Goal: Transaction & Acquisition: Obtain resource

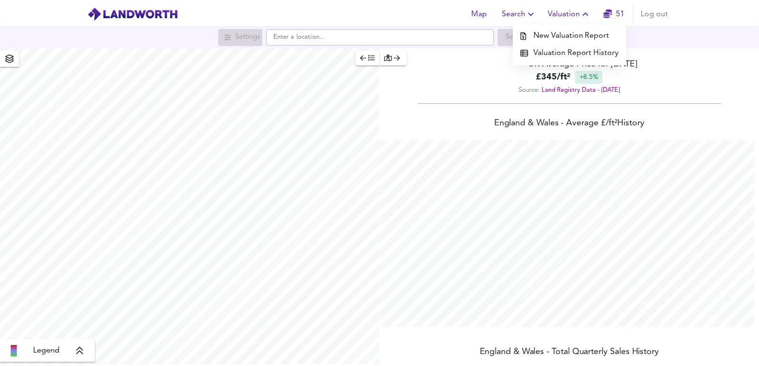
scroll to position [366, 766]
click at [570, 49] on li "Valuation Report History" at bounding box center [575, 51] width 114 height 17
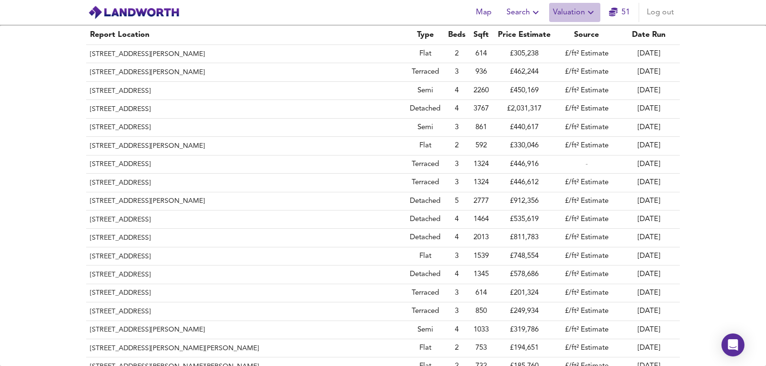
click at [587, 11] on icon "button" at bounding box center [590, 12] width 11 height 11
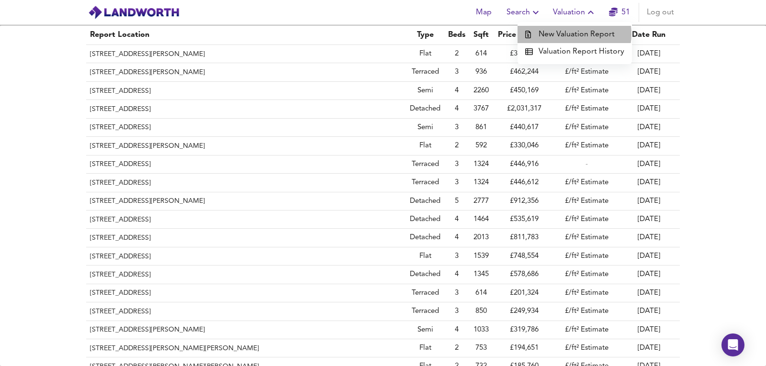
click at [573, 34] on li "New Valuation Report" at bounding box center [575, 34] width 114 height 17
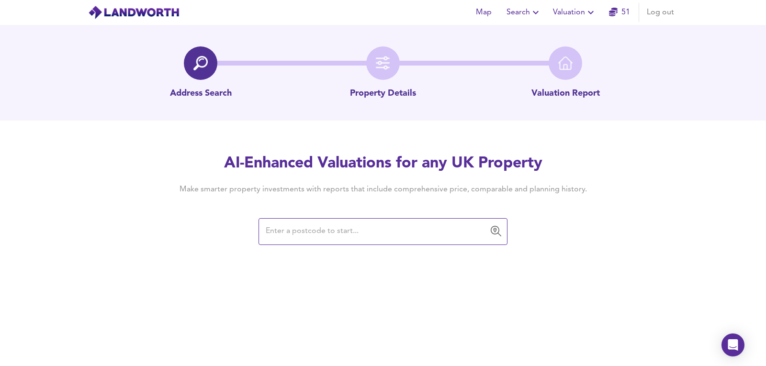
click at [452, 228] on input "text" at bounding box center [376, 232] width 226 height 18
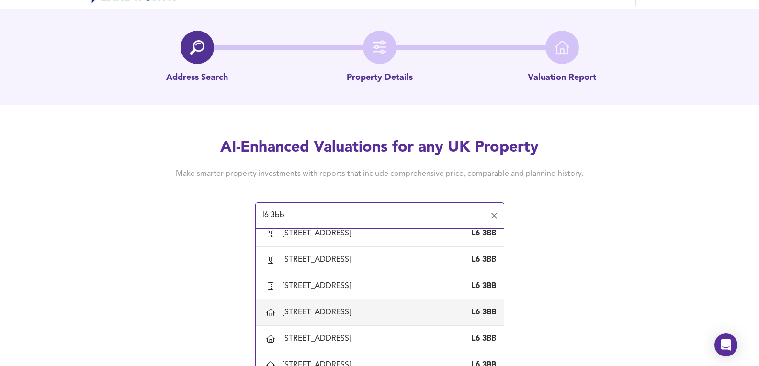
scroll to position [24, 0]
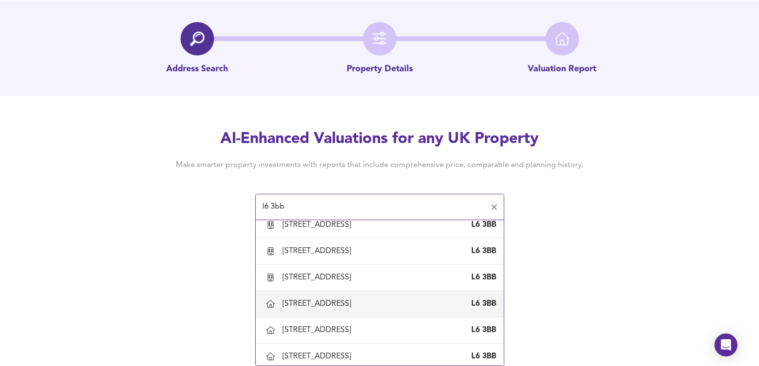
click at [402, 300] on div "[STREET_ADDRESS]" at bounding box center [390, 304] width 214 height 11
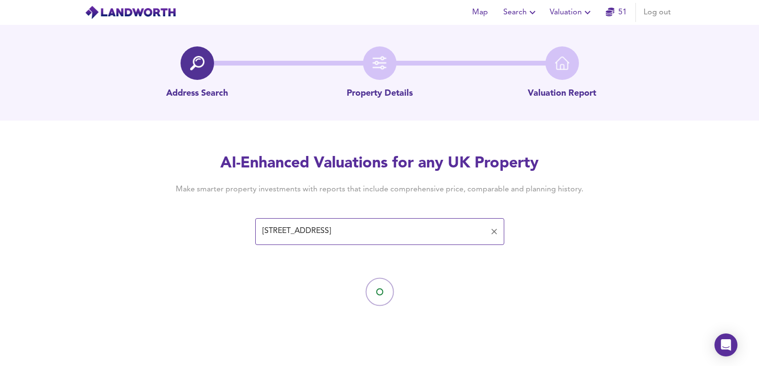
scroll to position [0, 0]
type input "[STREET_ADDRESS]"
click at [405, 232] on input "text" at bounding box center [376, 232] width 226 height 18
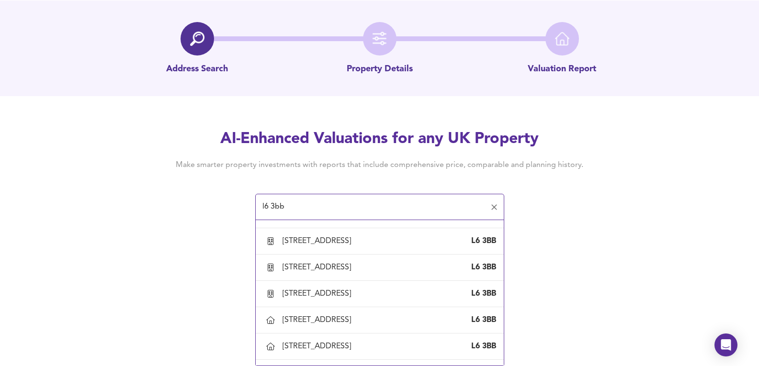
scroll to position [798, 0]
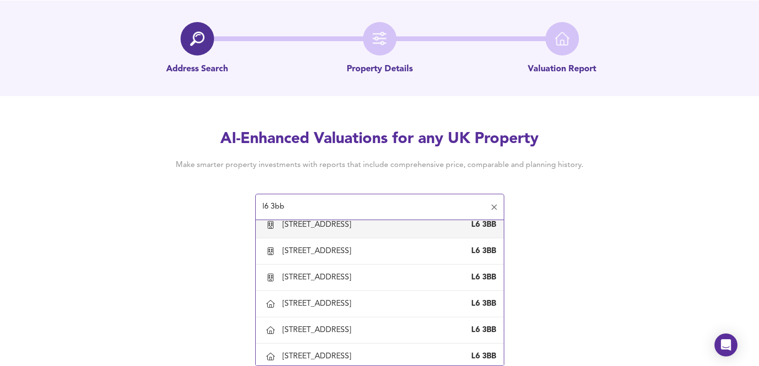
drag, startPoint x: 374, startPoint y: 206, endPoint x: 0, endPoint y: 203, distance: 374.1
click at [0, 204] on div "AI-Enhanced Valuations for any UK Property Make smarter property investments wi…" at bounding box center [379, 174] width 759 height 91
paste input "ts1 4n"
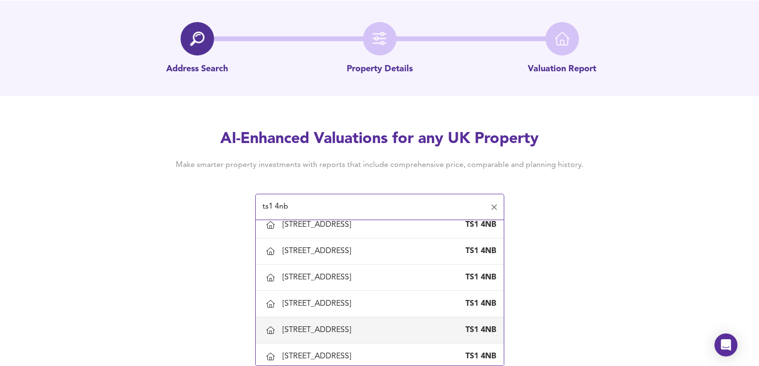
click at [305, 330] on div "[STREET_ADDRESS]" at bounding box center [319, 330] width 72 height 11
type input "[STREET_ADDRESS]"
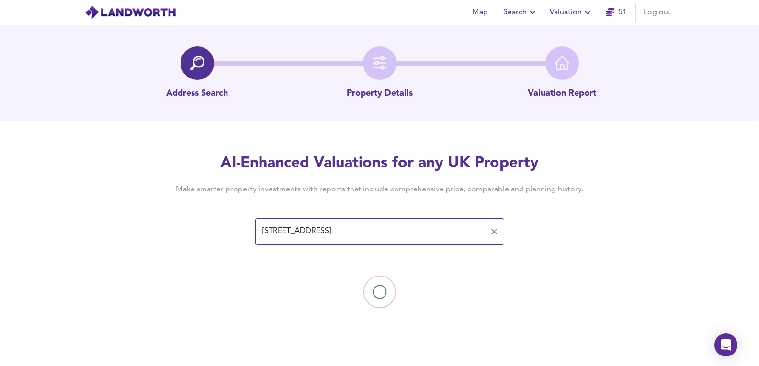
scroll to position [0, 0]
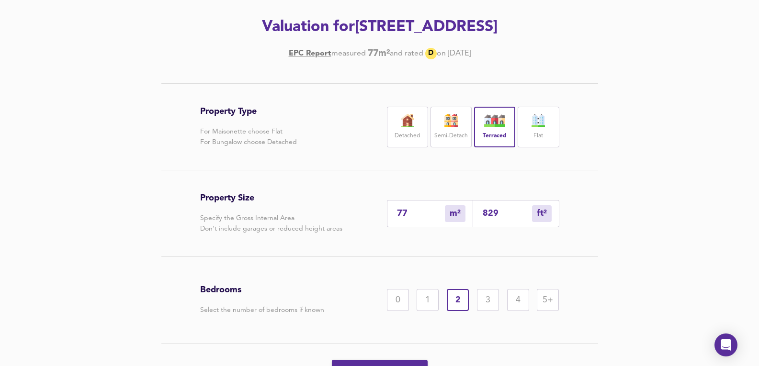
scroll to position [159, 0]
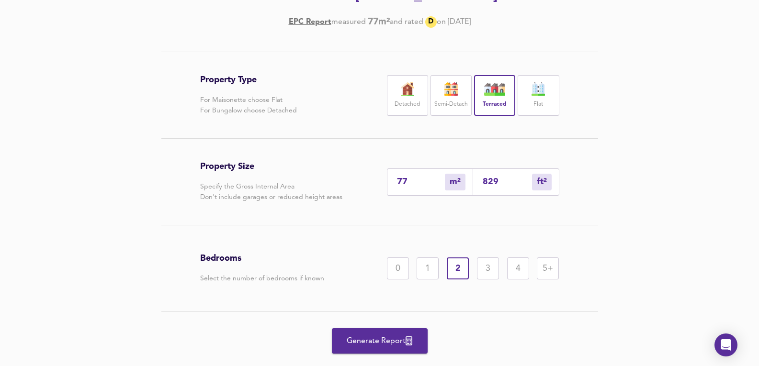
click at [398, 341] on span "Generate Report" at bounding box center [379, 341] width 77 height 13
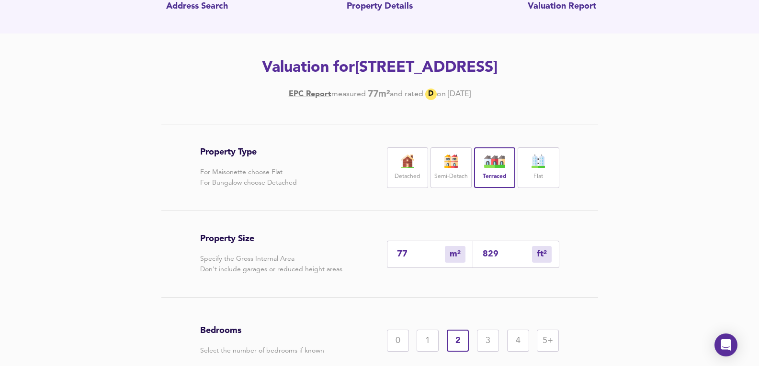
scroll to position [0, 0]
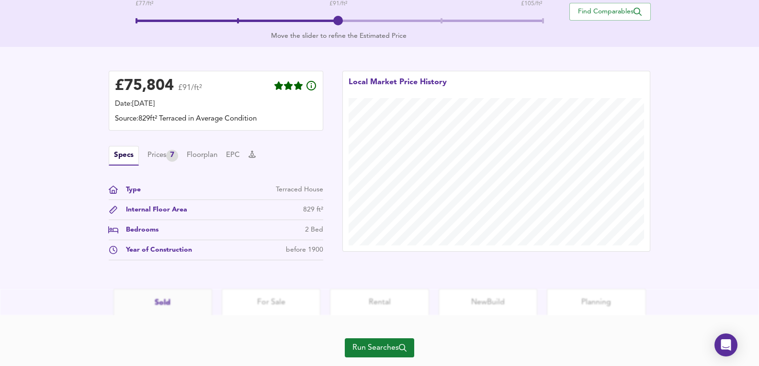
scroll to position [248, 0]
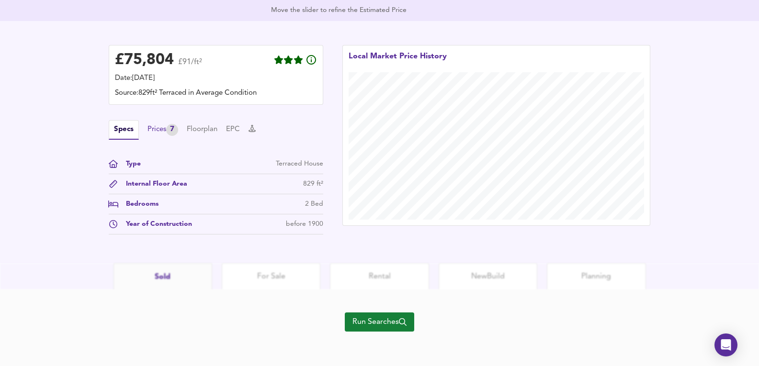
click at [166, 135] on div "Prices 7" at bounding box center [163, 130] width 31 height 12
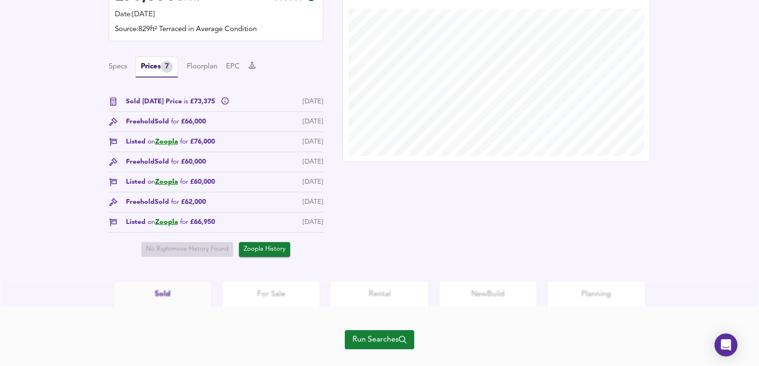
scroll to position [312, 0]
click at [166, 145] on link "Zoopla" at bounding box center [166, 141] width 23 height 7
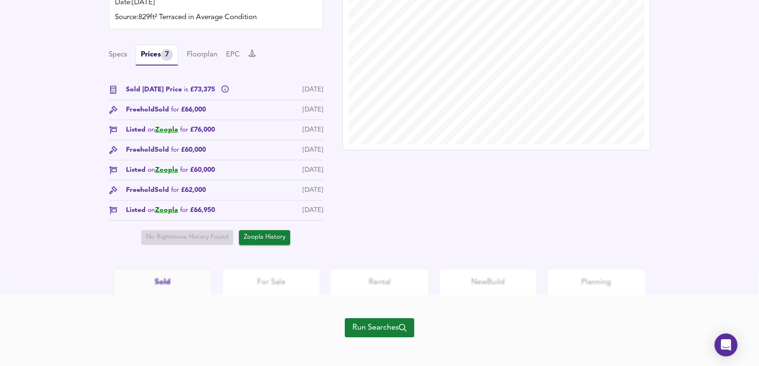
scroll to position [330, 0]
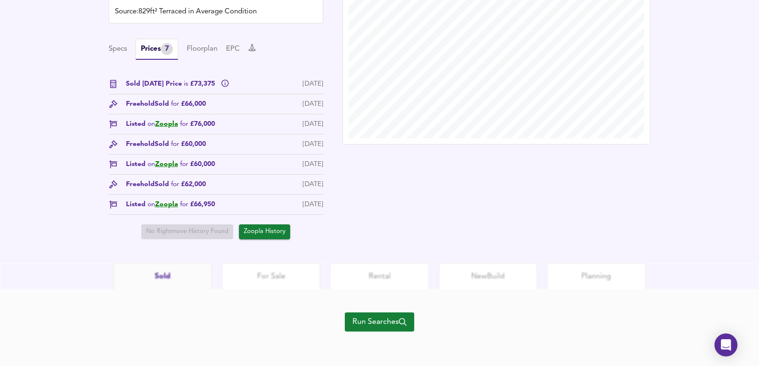
click at [380, 333] on div "Run Searches" at bounding box center [379, 328] width 69 height 77
click at [380, 326] on span "Run Searches" at bounding box center [380, 322] width 54 height 13
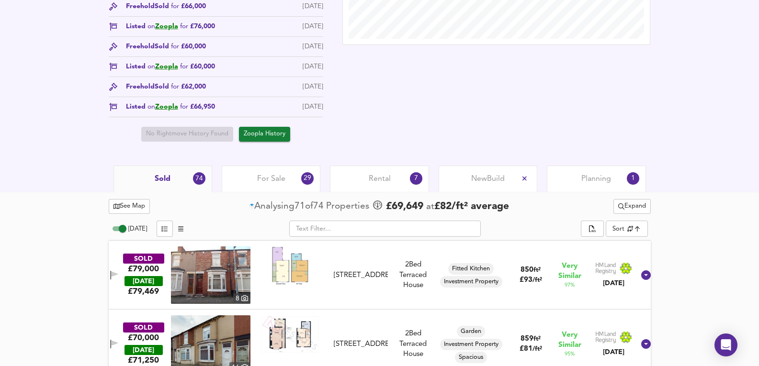
scroll to position [447, 0]
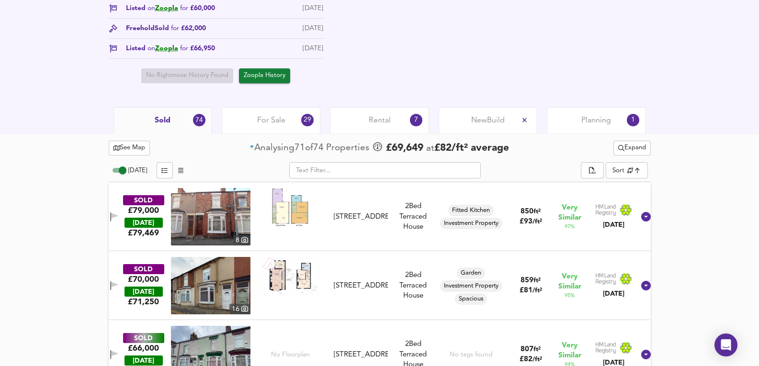
click at [626, 116] on div "Planning 1" at bounding box center [596, 120] width 99 height 26
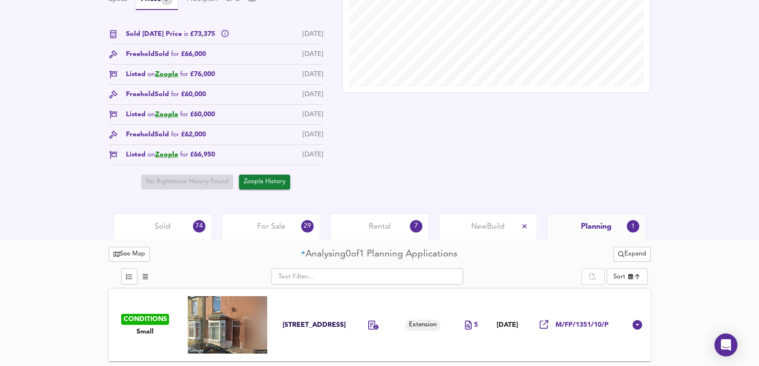
scroll to position [341, 0]
click at [411, 221] on div "Rental 7" at bounding box center [379, 227] width 99 height 26
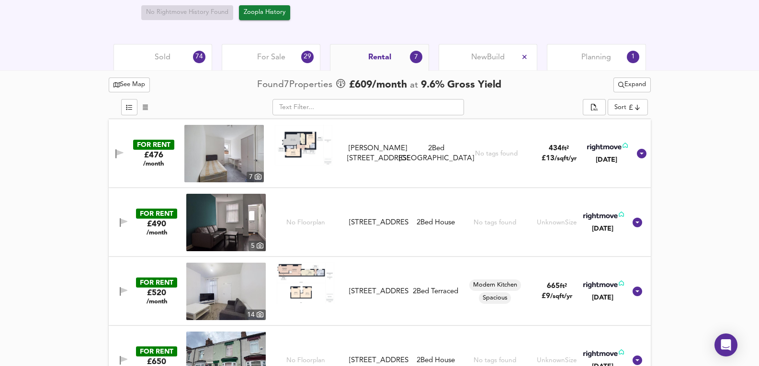
scroll to position [511, 0]
click at [273, 45] on div "For Sale 29" at bounding box center [271, 57] width 99 height 26
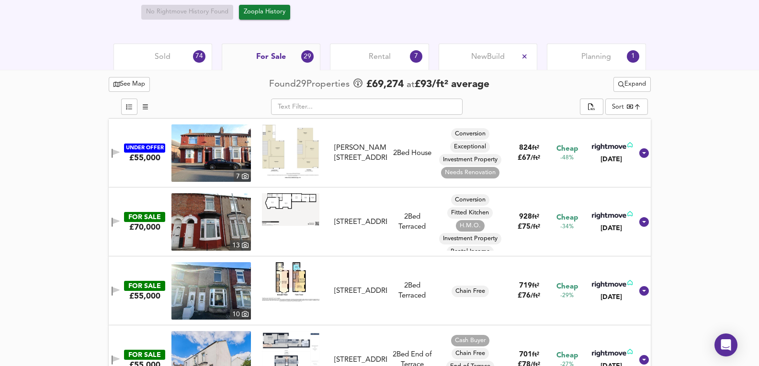
click at [367, 50] on div "Rental 7" at bounding box center [379, 57] width 99 height 26
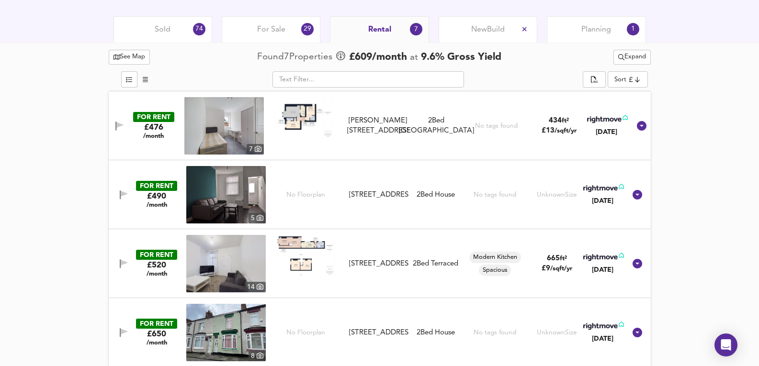
scroll to position [432, 0]
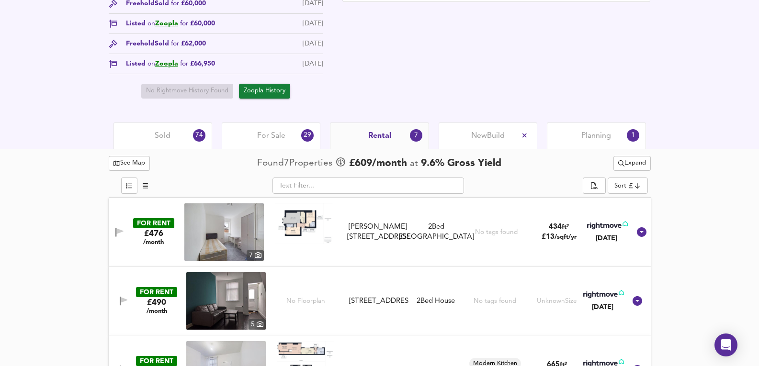
click at [253, 140] on div "For Sale 29" at bounding box center [271, 136] width 99 height 26
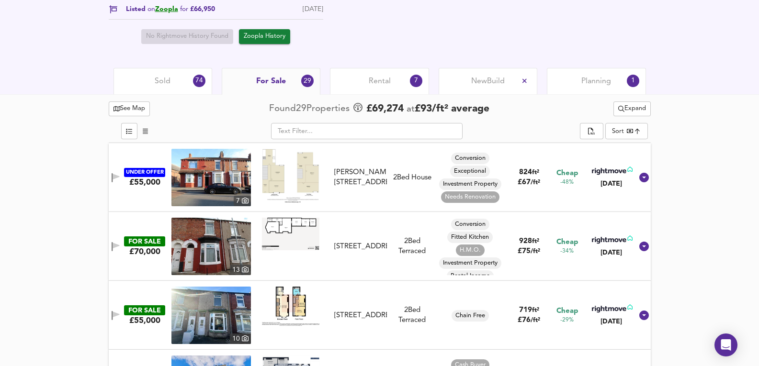
scroll to position [527, 0]
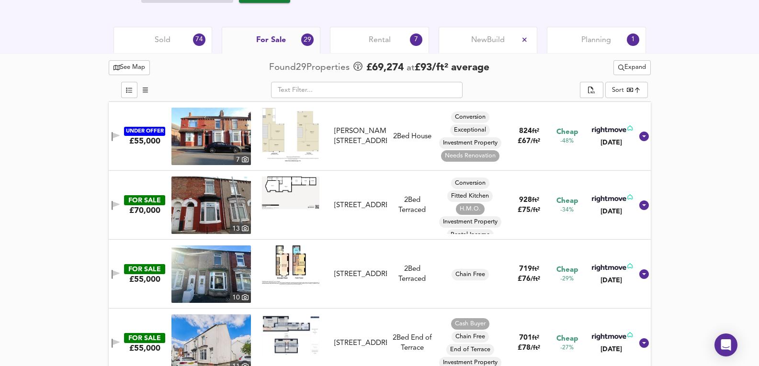
click at [194, 45] on div "74" at bounding box center [199, 40] width 12 height 12
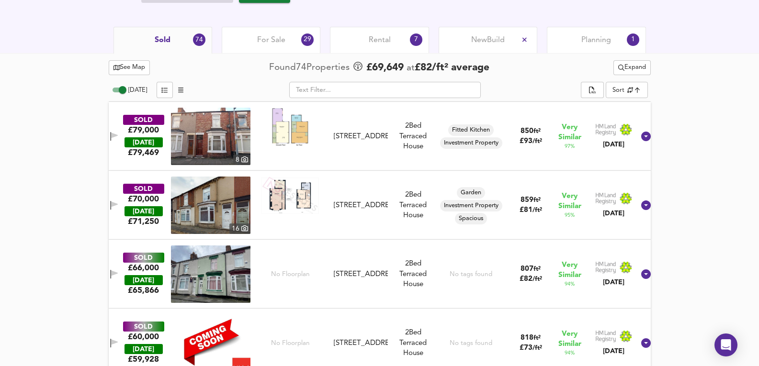
click at [200, 136] on img at bounding box center [211, 136] width 80 height 57
click at [387, 142] on div "[STREET_ADDRESS]" at bounding box center [361, 137] width 54 height 10
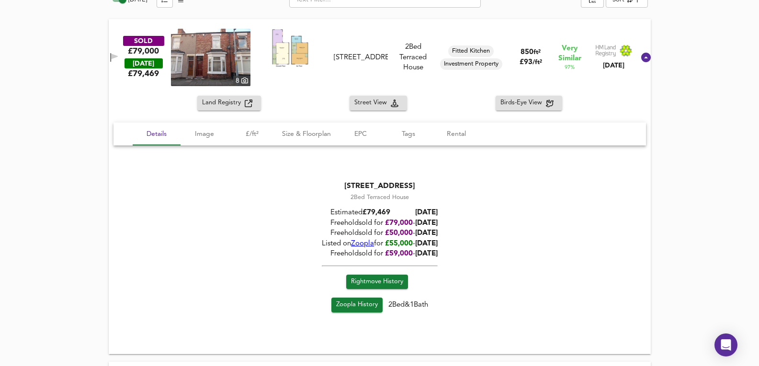
scroll to position [655, 0]
